Goal: Task Accomplishment & Management: Complete application form

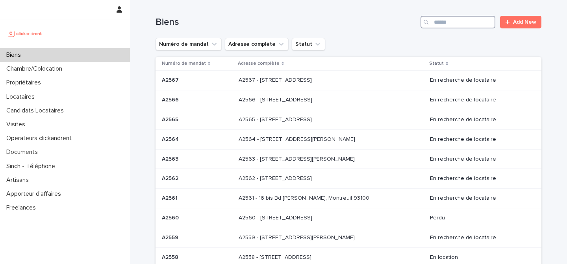
click at [444, 26] on input "Search" at bounding box center [458, 22] width 75 height 13
paste input "*****"
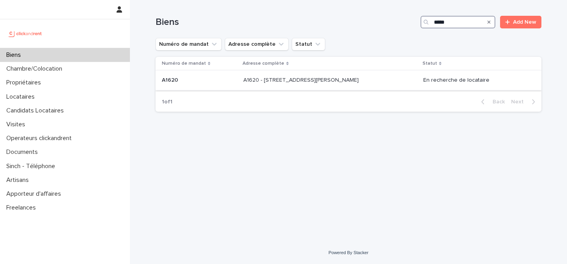
type input "*****"
click at [215, 81] on p at bounding box center [199, 80] width 75 height 7
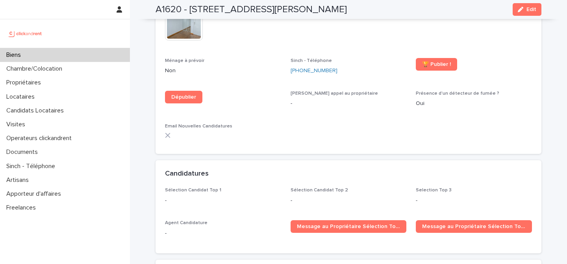
scroll to position [2265, 0]
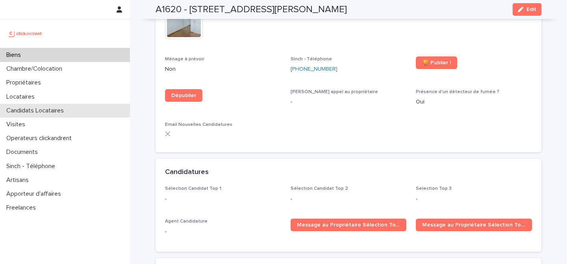
click at [60, 108] on p "Candidats Locataires" at bounding box center [36, 110] width 67 height 7
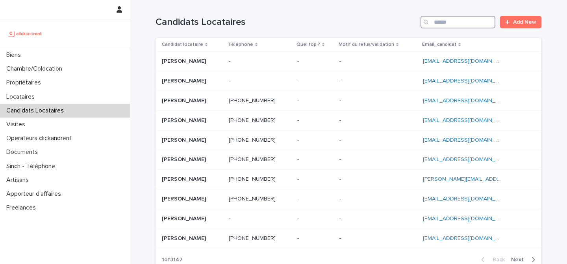
click at [454, 25] on input "Search" at bounding box center [458, 22] width 75 height 13
paste input "**********"
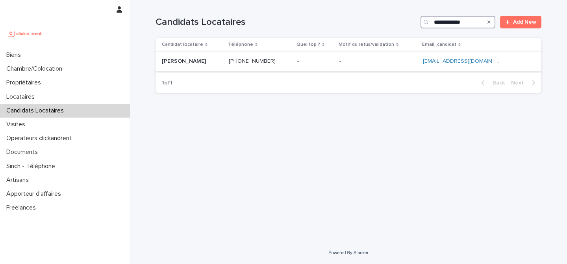
type input "**********"
click at [214, 67] on div "Matenya Keita Matenya Keita" at bounding box center [192, 61] width 61 height 13
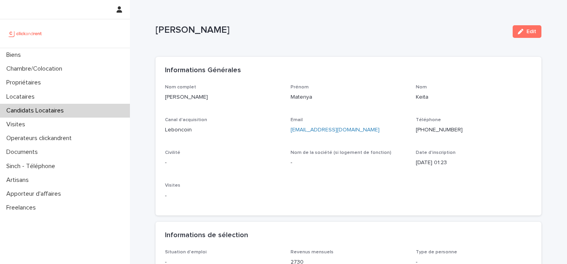
click at [451, 40] on div "Matenya Keita Edit" at bounding box center [349, 32] width 386 height 32
click at [533, 35] on button "Edit" at bounding box center [527, 31] width 29 height 13
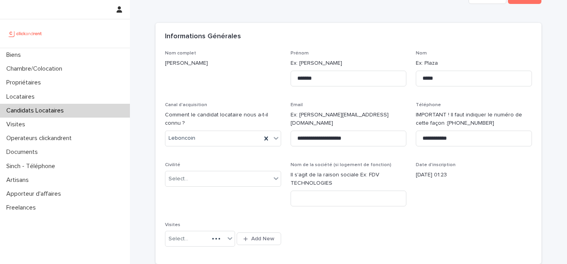
scroll to position [52, 0]
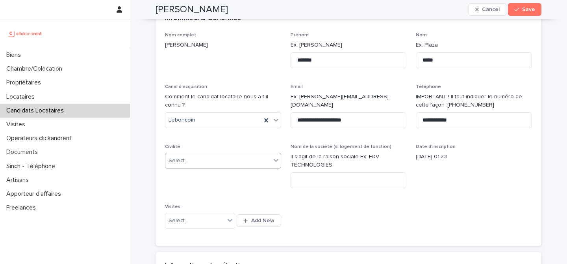
click at [213, 155] on div "Select..." at bounding box center [218, 160] width 106 height 13
click at [212, 176] on div "Madame" at bounding box center [222, 176] width 115 height 14
click at [384, 210] on div "**********" at bounding box center [348, 134] width 367 height 204
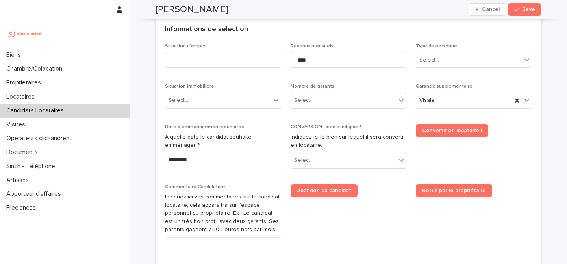
scroll to position [278, 0]
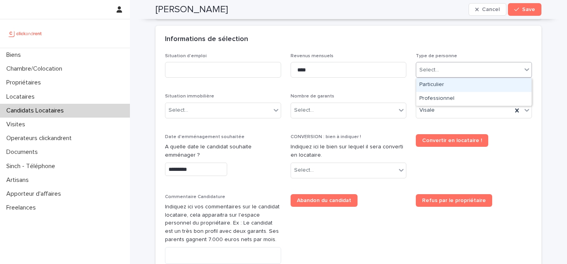
click at [440, 67] on input "text" at bounding box center [440, 70] width 1 height 7
click at [439, 84] on div "Particulier" at bounding box center [473, 85] width 115 height 14
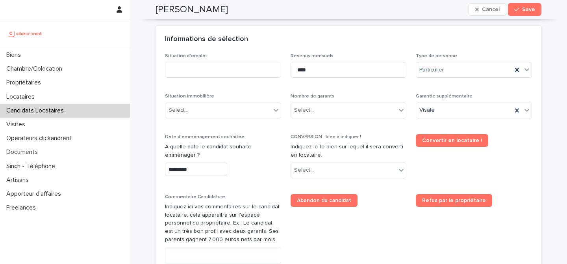
click at [379, 87] on div "Situation d'emploi Revenus mensuels **** Type de personne Particulier Situation…" at bounding box center [348, 182] width 367 height 258
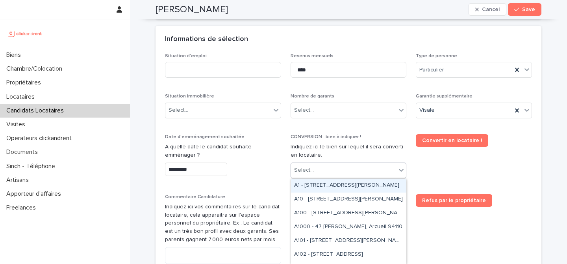
click at [349, 173] on div "Select..." at bounding box center [344, 169] width 106 height 13
paste input "*****"
type input "*****"
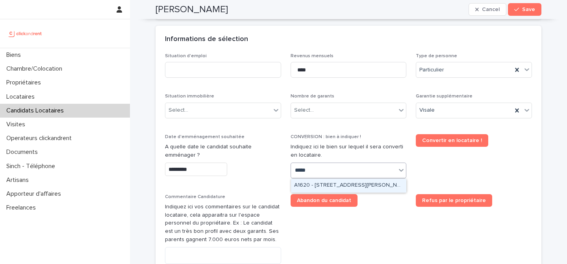
click at [359, 186] on div "A1620 - [STREET_ADDRESS][PERSON_NAME]" at bounding box center [348, 185] width 115 height 14
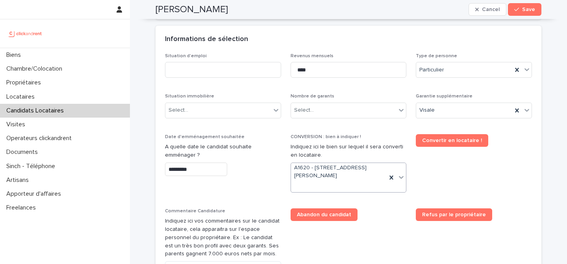
scroll to position [285, 0]
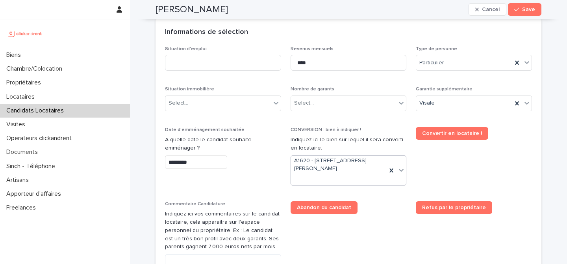
click at [443, 178] on span "Convertir en locataire !" at bounding box center [474, 159] width 116 height 65
click at [332, 99] on div "Select..." at bounding box center [344, 103] width 106 height 13
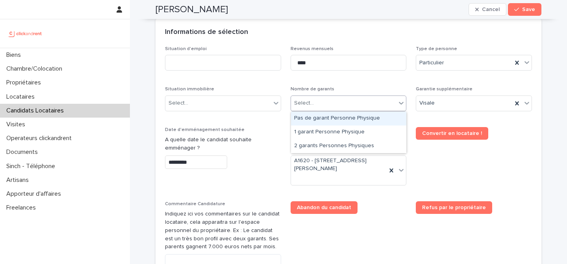
click at [331, 117] on div "Pas de garant Personne Physique" at bounding box center [348, 118] width 115 height 14
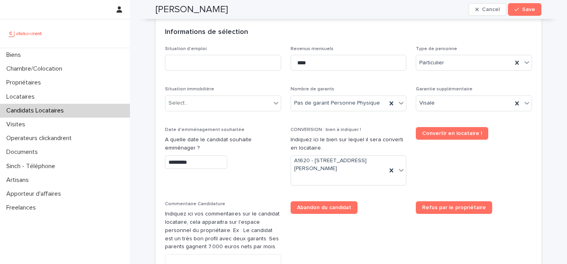
click at [228, 116] on div "Situation immobilière Select..." at bounding box center [223, 101] width 116 height 31
click at [236, 101] on div "Select..." at bounding box center [218, 103] width 106 height 13
click at [225, 100] on div "Select..." at bounding box center [218, 103] width 106 height 13
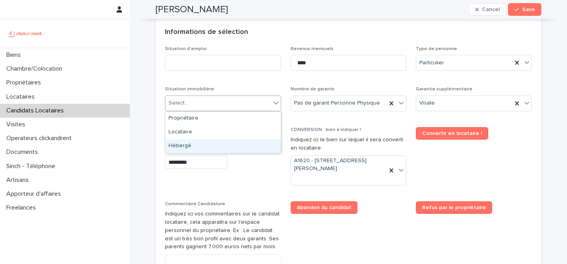
click at [225, 141] on div "Hébergé" at bounding box center [222, 146] width 115 height 14
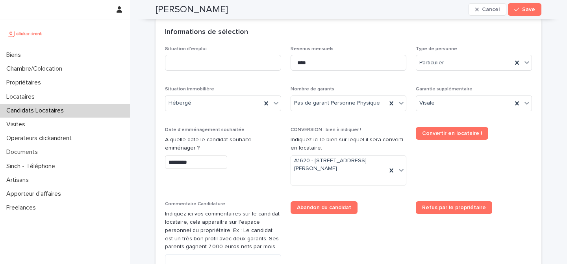
click at [236, 89] on p "Situation immobilière" at bounding box center [223, 89] width 116 height 6
click at [234, 58] on input at bounding box center [223, 63] width 116 height 16
type input "*******"
click at [275, 48] on p "Situation d'emploi" at bounding box center [223, 49] width 116 height 6
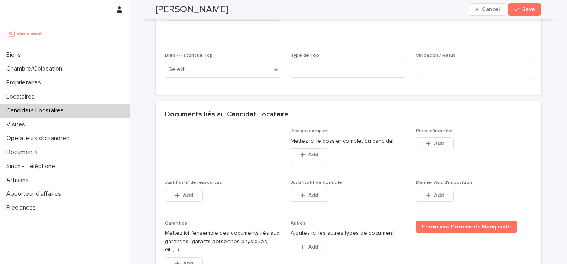
scroll to position [527, 0]
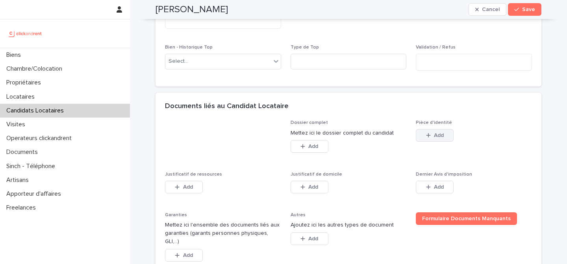
click at [437, 136] on span "Add" at bounding box center [439, 135] width 10 height 6
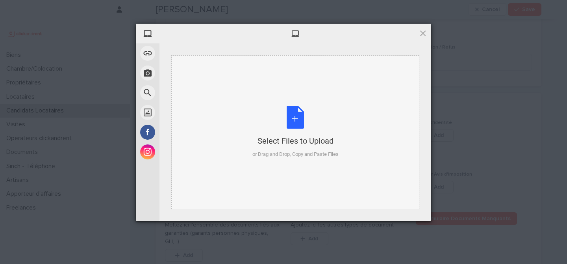
click at [280, 114] on div "Select Files to Upload or Drag and Drop, Copy and Paste Files" at bounding box center [296, 132] width 86 height 52
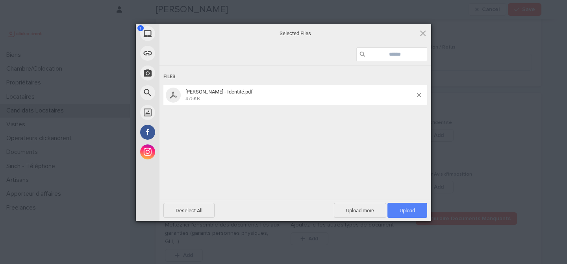
click at [409, 210] on span "Upload 1" at bounding box center [407, 210] width 15 height 6
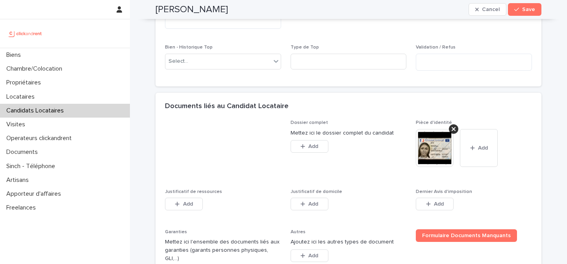
scroll to position [612, 0]
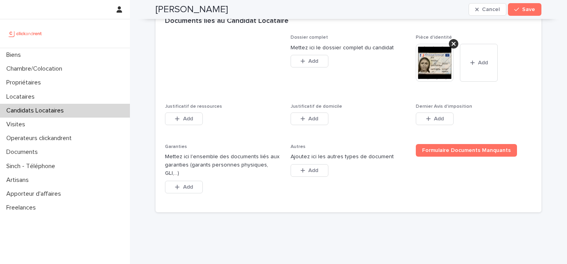
click at [183, 112] on div "Justificatif de ressources This file cannot be opened Download File Add" at bounding box center [223, 119] width 116 height 31
click at [183, 117] on span "Add" at bounding box center [188, 119] width 10 height 6
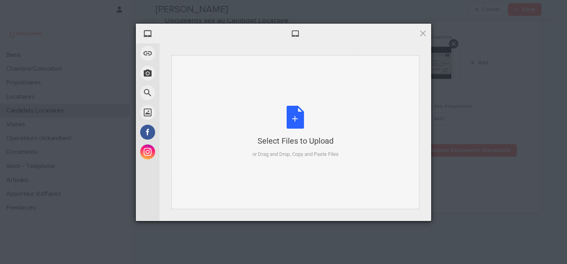
click at [295, 110] on div "Select Files to Upload or Drag and Drop, Copy and Paste Files" at bounding box center [296, 132] width 86 height 52
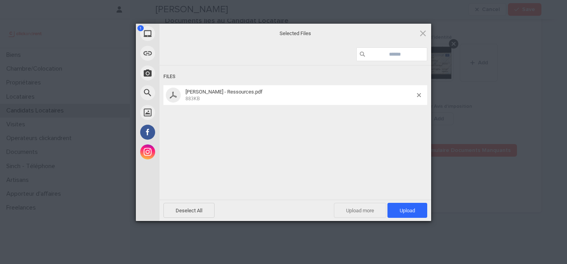
click at [355, 212] on span "Upload more" at bounding box center [360, 209] width 52 height 15
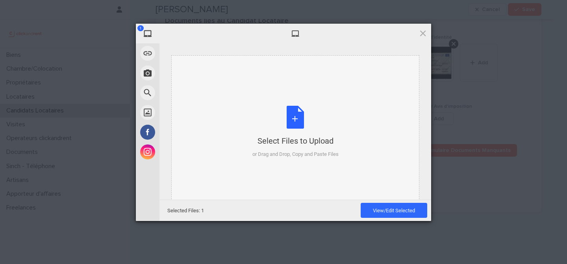
click at [301, 117] on div "Select Files to Upload or Drag and Drop, Copy and Paste Files" at bounding box center [296, 132] width 86 height 52
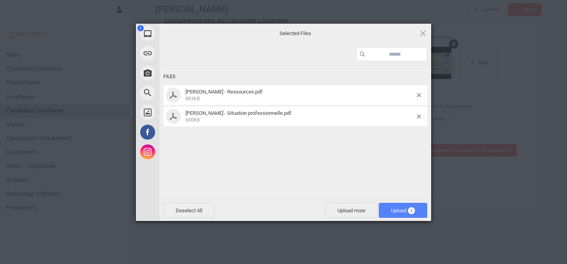
click at [415, 214] on span "Upload 2" at bounding box center [403, 209] width 48 height 15
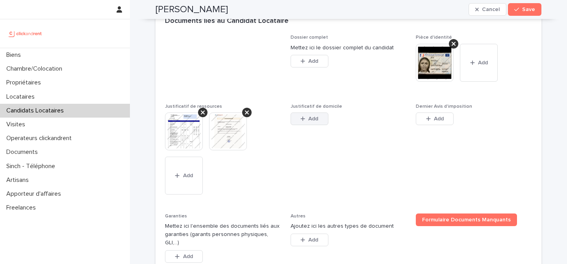
click at [318, 120] on span "Add" at bounding box center [313, 119] width 10 height 6
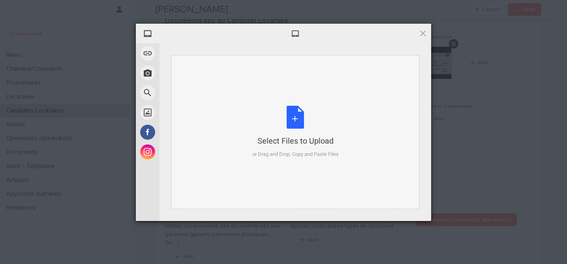
click at [286, 130] on div "Select Files to Upload or Drag and Drop, Copy and Paste Files" at bounding box center [296, 132] width 86 height 52
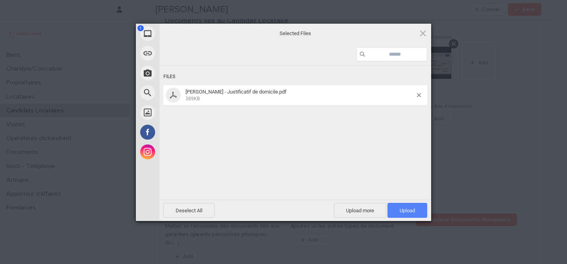
click at [406, 208] on span "Upload 1" at bounding box center [407, 210] width 15 height 6
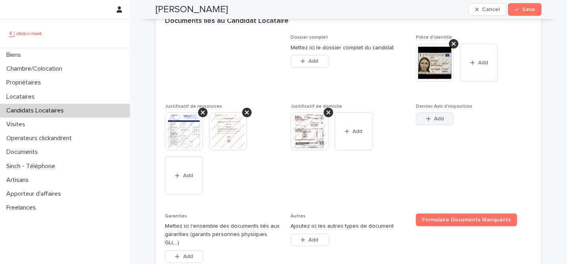
click at [447, 116] on button "Add" at bounding box center [435, 118] width 38 height 13
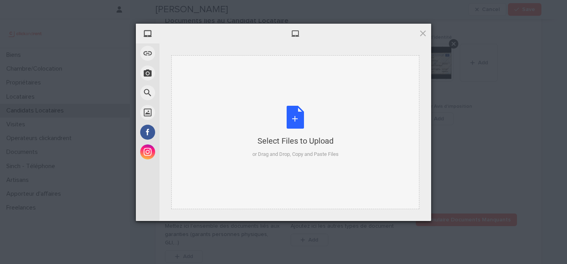
click at [286, 115] on div "Select Files to Upload or Drag and Drop, Copy and Paste Files" at bounding box center [296, 132] width 86 height 52
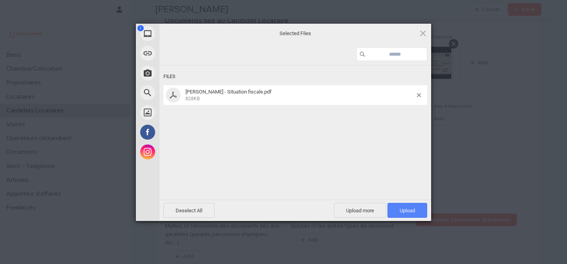
click at [423, 208] on span "Upload 1" at bounding box center [408, 209] width 40 height 15
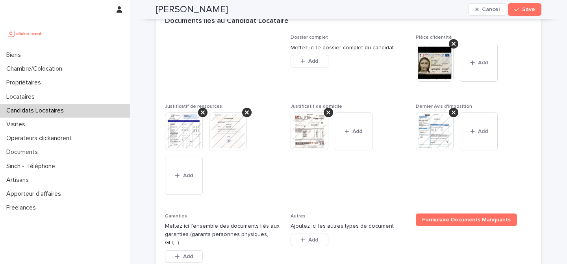
scroll to position [690, 0]
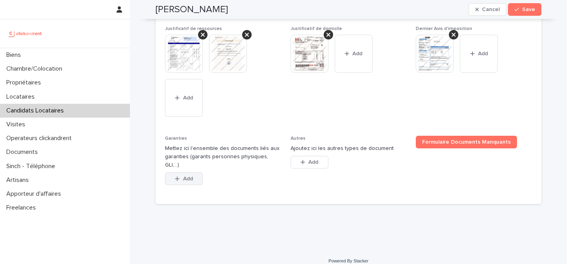
click at [183, 172] on button "Add" at bounding box center [184, 178] width 38 height 13
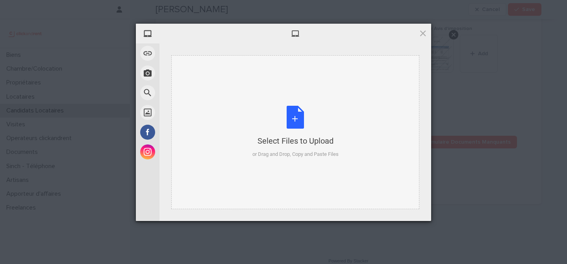
click at [299, 124] on div "Select Files to Upload or Drag and Drop, Copy and Paste Files" at bounding box center [296, 132] width 86 height 52
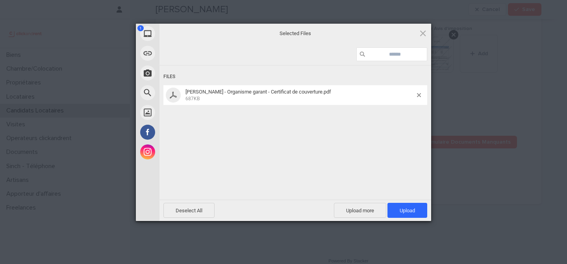
click at [416, 219] on div "Deselect All Upload more Upload 1" at bounding box center [296, 209] width 272 height 21
click at [416, 212] on span "Upload 1" at bounding box center [408, 209] width 40 height 15
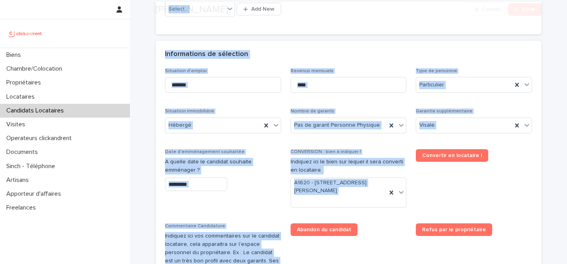
scroll to position [718, 0]
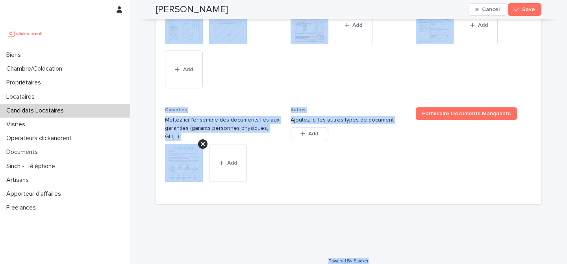
drag, startPoint x: 152, startPoint y: 23, endPoint x: 446, endPoint y: 252, distance: 372.7
copy div "Matenya Keita Cancel Save Sorry, there was an error saving your record. Please …"
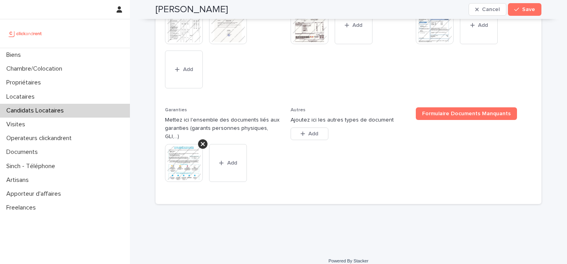
click at [278, 101] on div "Dossier complet Mettez ici le dossier complet du candidat This file cannot be o…" at bounding box center [348, 62] width 367 height 266
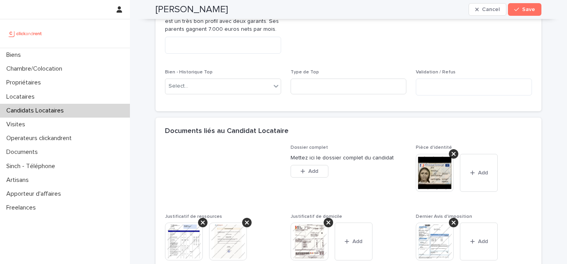
scroll to position [459, 0]
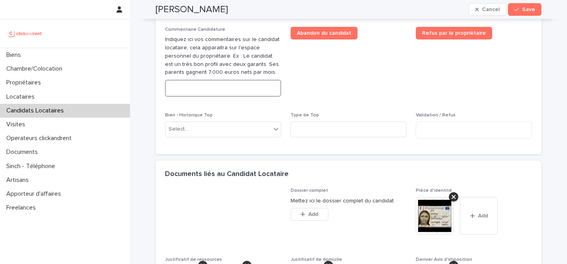
click at [242, 93] on textarea at bounding box center [223, 88] width 116 height 17
paste textarea "**********"
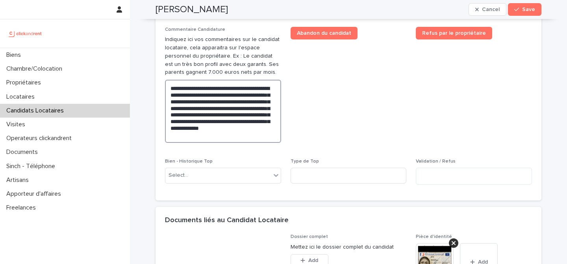
type textarea "**********"
click at [366, 95] on span "Abandon du candidat" at bounding box center [349, 88] width 116 height 122
click at [204, 8] on h2 "[PERSON_NAME]" at bounding box center [192, 9] width 72 height 11
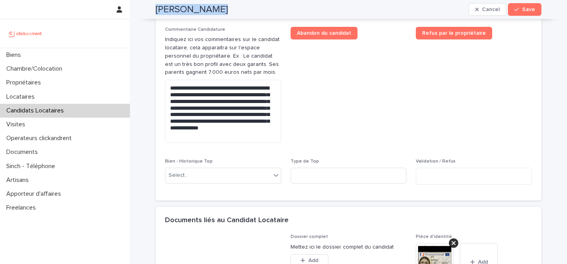
click at [204, 8] on h2 "[PERSON_NAME]" at bounding box center [192, 9] width 72 height 11
copy div "Matenya Keita Cancel Save"
click at [533, 15] on button "Save" at bounding box center [524, 9] width 33 height 13
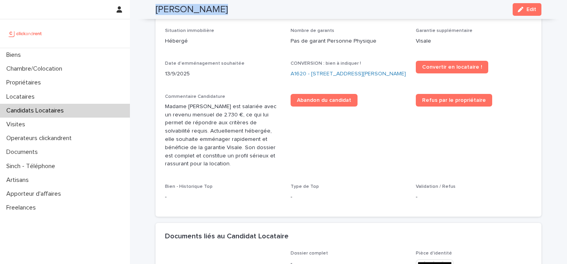
scroll to position [239, 0]
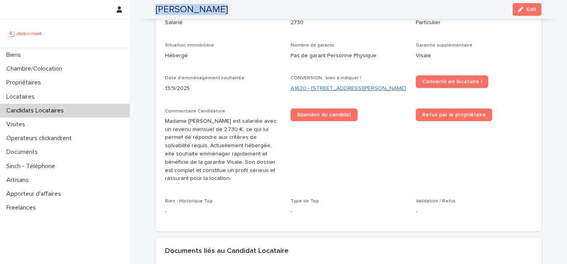
click at [338, 93] on link "A1620 - [STREET_ADDRESS][PERSON_NAME]" at bounding box center [348, 88] width 115 height 8
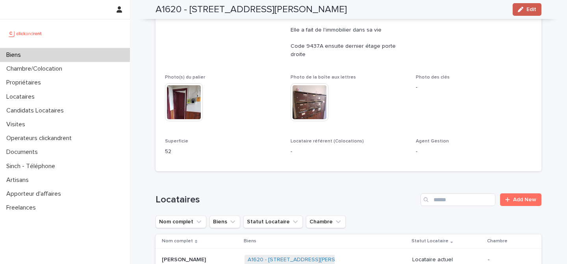
click at [521, 7] on icon "button" at bounding box center [521, 10] width 6 height 6
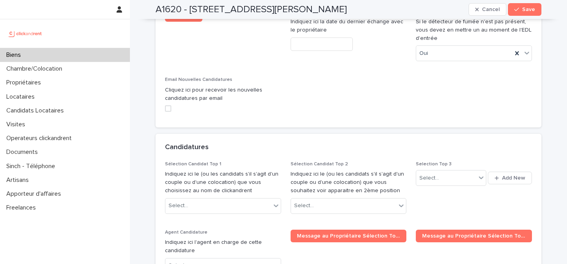
scroll to position [3665, 0]
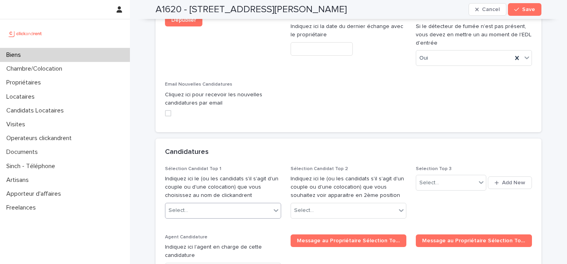
click at [232, 204] on div "Select..." at bounding box center [218, 210] width 106 height 13
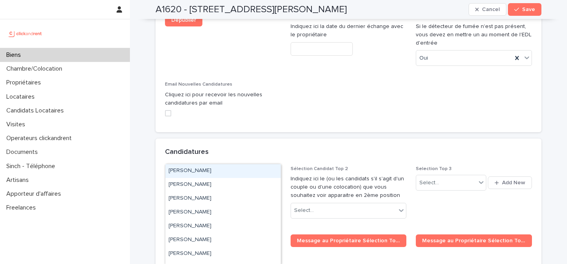
paste input "**********"
type input "**********"
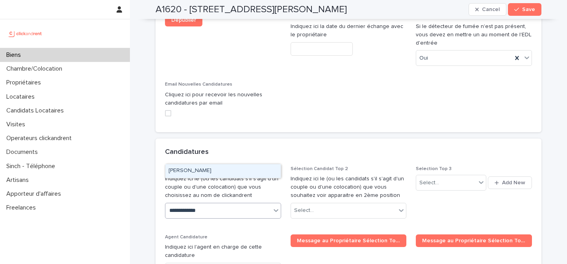
click at [214, 167] on div "[PERSON_NAME]" at bounding box center [222, 171] width 115 height 14
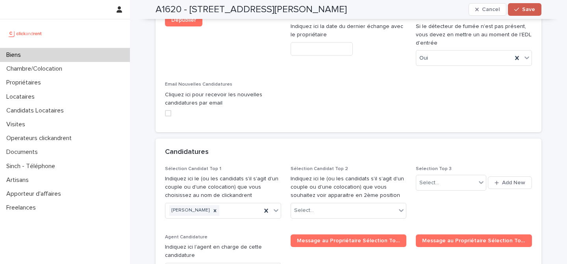
click at [540, 9] on button "Save" at bounding box center [524, 9] width 33 height 13
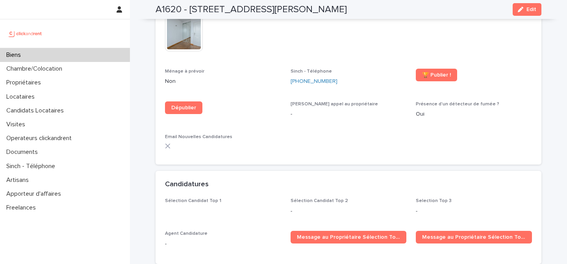
scroll to position [2267, 0]
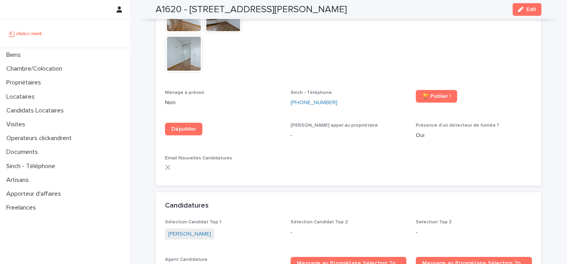
scroll to position [2219, 0]
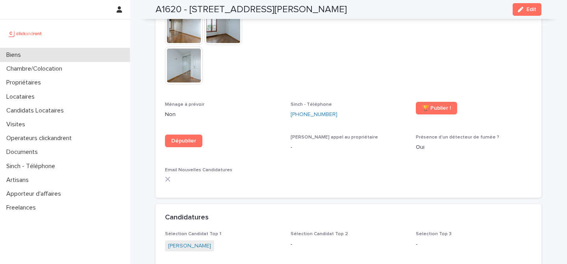
click at [45, 50] on div "Biens" at bounding box center [65, 55] width 130 height 14
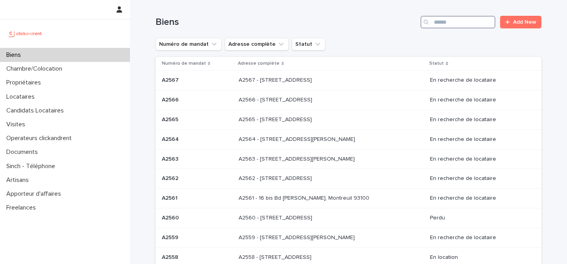
click at [464, 19] on input "Search" at bounding box center [458, 22] width 75 height 13
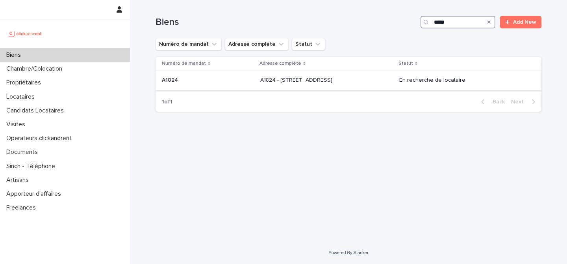
type input "*****"
click at [220, 79] on p at bounding box center [208, 80] width 92 height 7
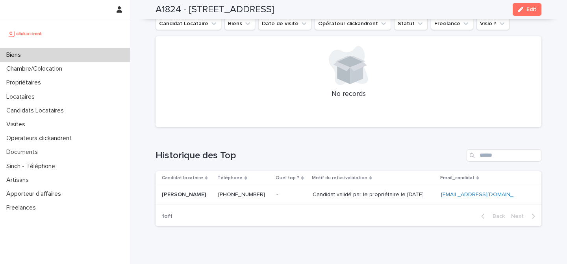
scroll to position [2930, 0]
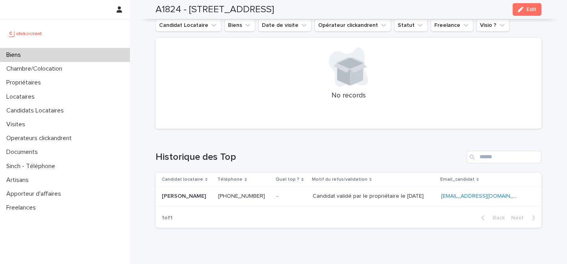
click at [190, 191] on p "[PERSON_NAME]" at bounding box center [185, 195] width 46 height 8
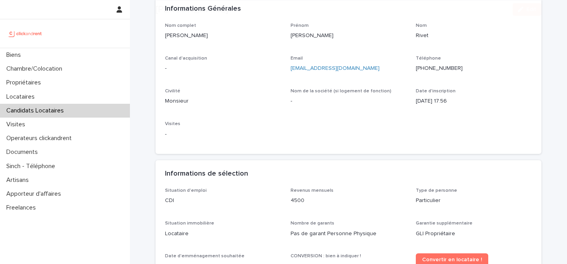
scroll to position [110, 0]
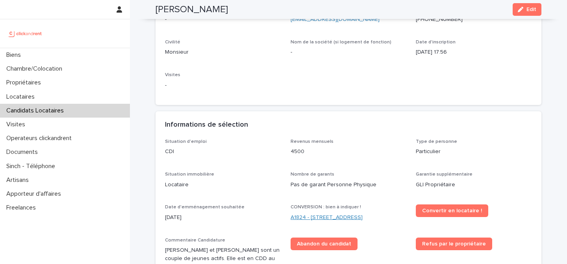
click at [312, 214] on link "A1824 - [STREET_ADDRESS]" at bounding box center [327, 217] width 72 height 8
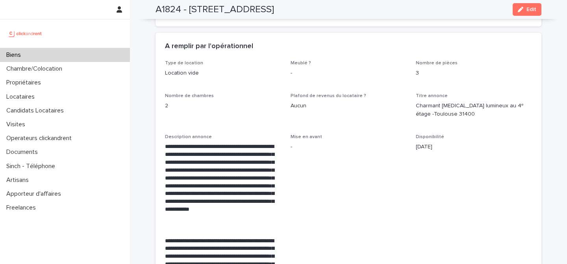
scroll to position [1388, 0]
